Goal: Navigation & Orientation: Find specific page/section

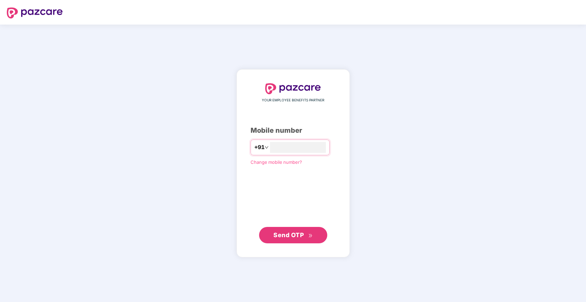
type input "**********"
click at [288, 236] on span "Send OTP" at bounding box center [289, 234] width 30 height 7
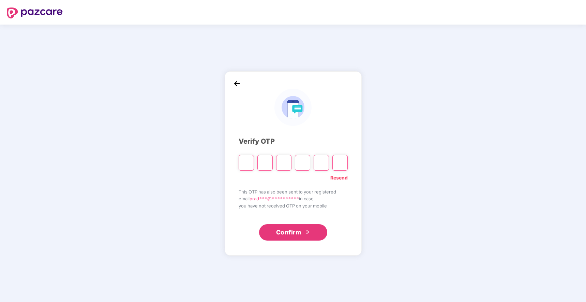
type input "*"
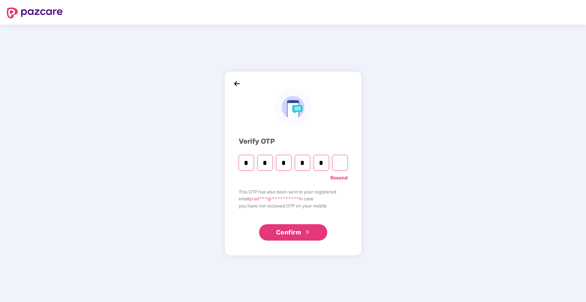
type input "*"
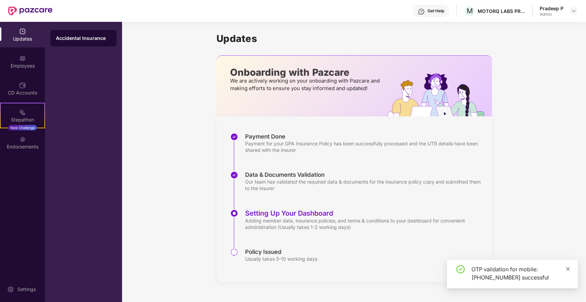
click at [569, 268] on icon "close" at bounding box center [568, 268] width 5 height 5
click at [204, 149] on div "Updates Onboarding with Pazcare We are actively working on your onboarding with…" at bounding box center [354, 157] width 464 height 271
click at [573, 10] on img at bounding box center [573, 10] width 5 height 5
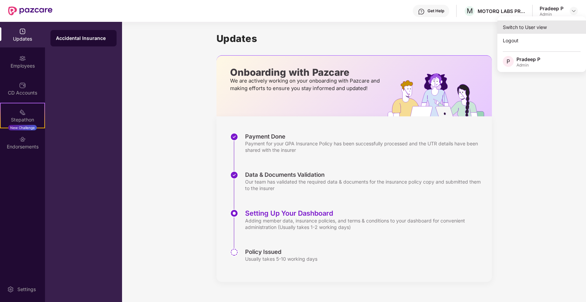
click at [542, 25] on div "Switch to User view" at bounding box center [542, 26] width 89 height 13
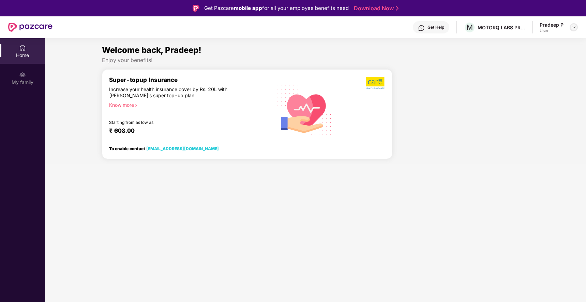
click at [574, 25] on img at bounding box center [573, 27] width 5 height 5
click at [479, 171] on section "Welcome back, Pradeep! Enjoy your benefits! Super-topup Insurance Increase your…" at bounding box center [315, 189] width 541 height 302
